Goal: Find specific fact: Find specific fact

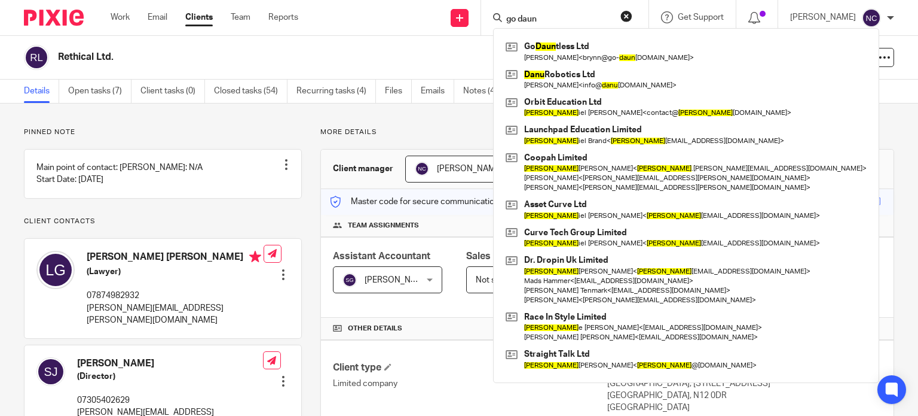
scroll to position [337, 0]
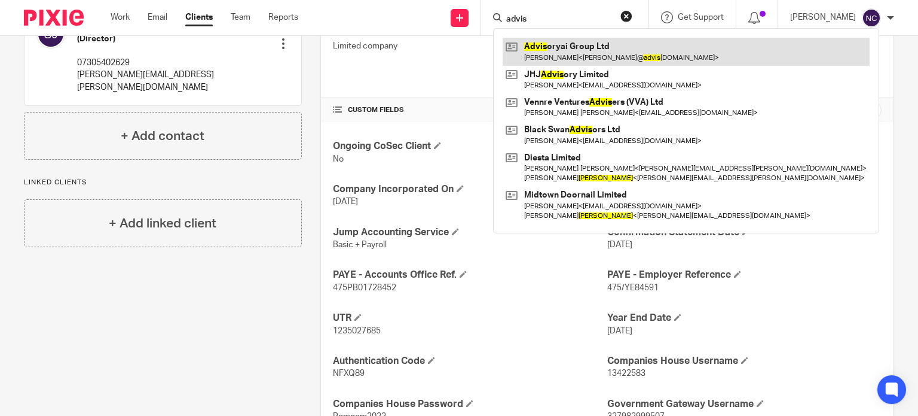
type input "advis"
click at [558, 54] on link at bounding box center [686, 52] width 367 height 28
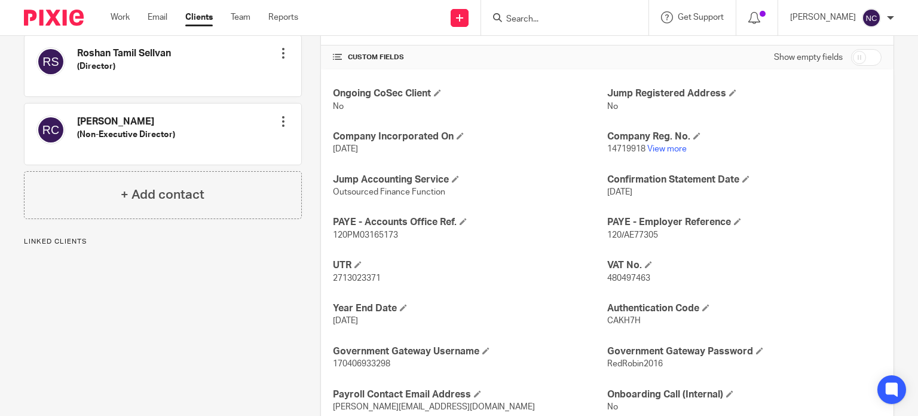
scroll to position [414, 0]
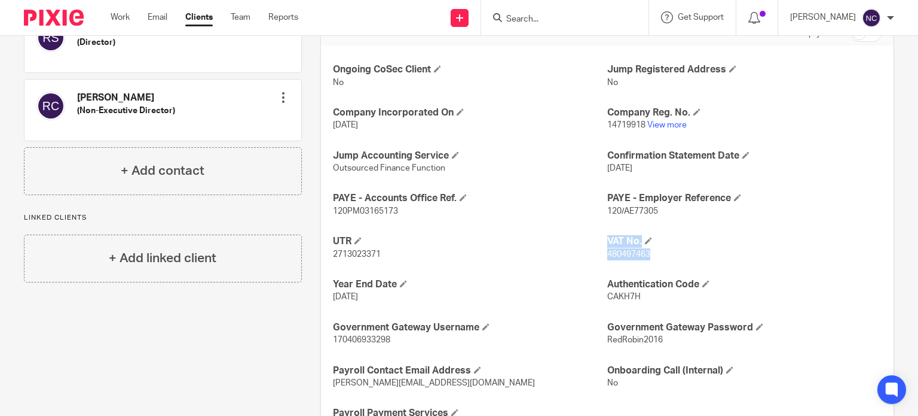
drag, startPoint x: 647, startPoint y: 255, endPoint x: 600, endPoint y: 253, distance: 47.2
click at [600, 253] on div "Ongoing CoSec Client No Jump Registered Address No Company Incorporated On 9 Ma…" at bounding box center [607, 247] width 573 height 404
copy div "480497463"
